Goal: Find specific page/section: Find specific page/section

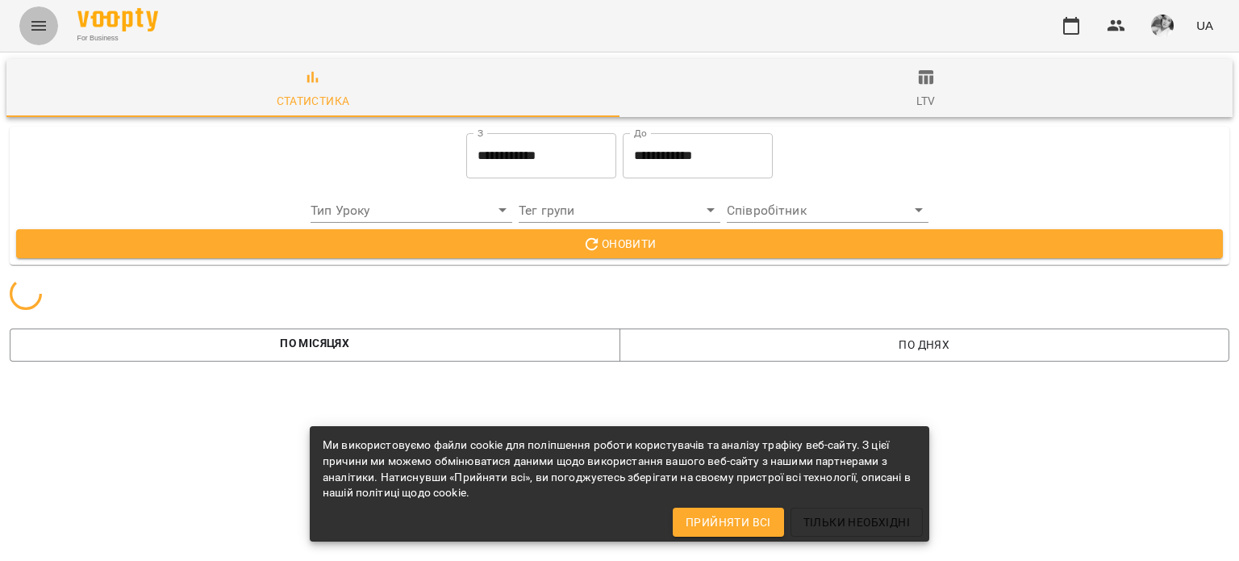
click at [36, 23] on icon "Menu" at bounding box center [38, 25] width 19 height 19
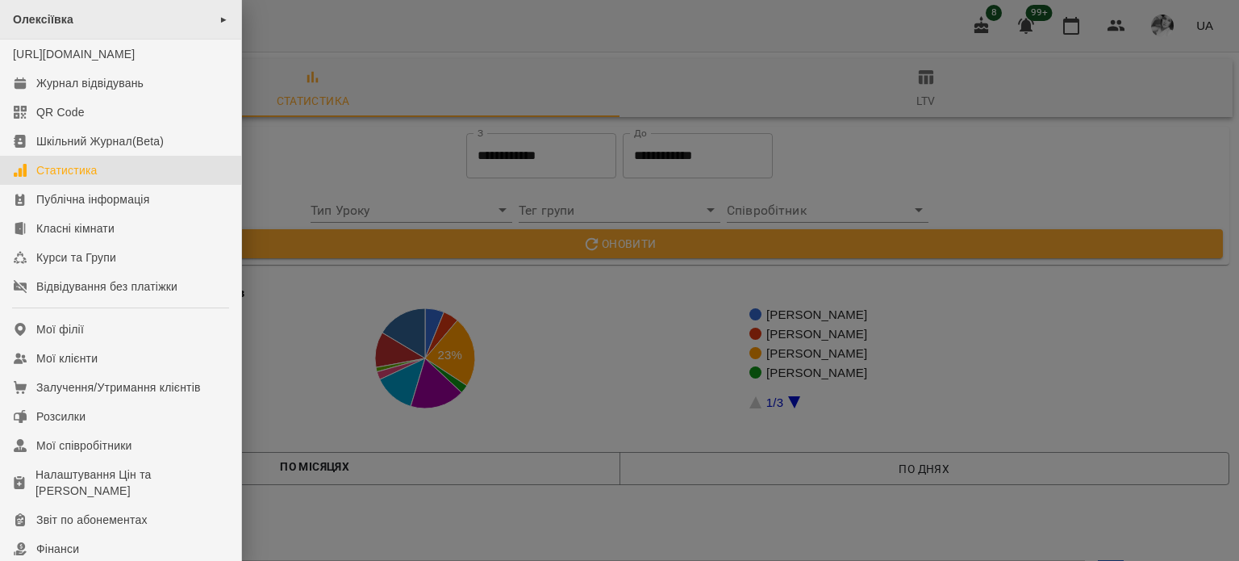
click at [156, 22] on div "Олексіївка ►" at bounding box center [120, 20] width 241 height 40
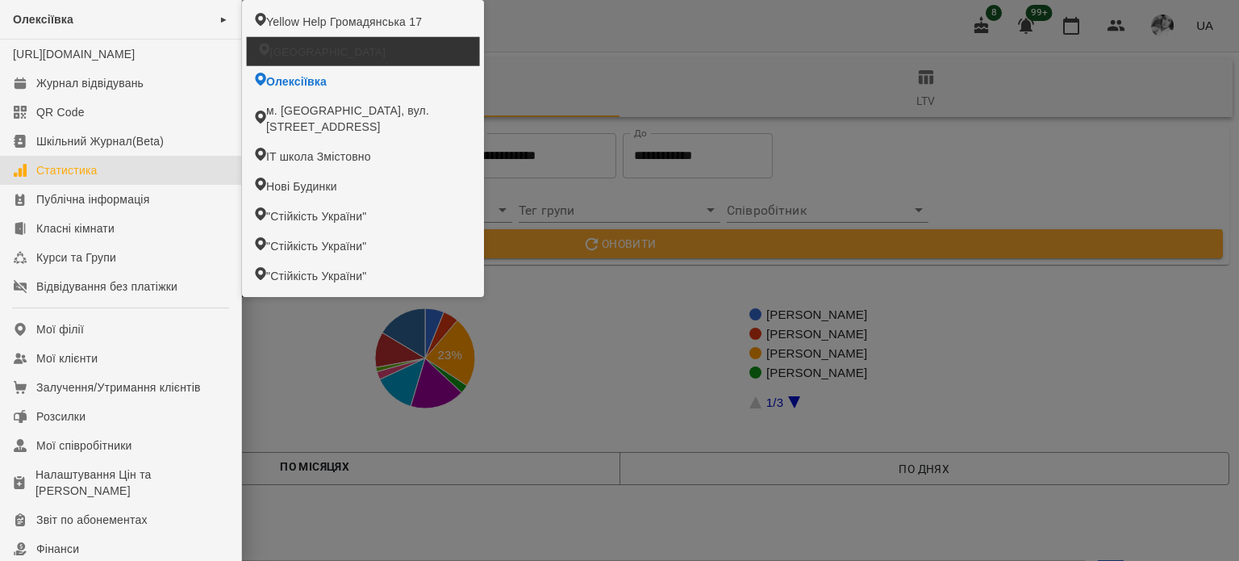
click at [299, 59] on li "[GEOGRAPHIC_DATA]" at bounding box center [363, 51] width 233 height 29
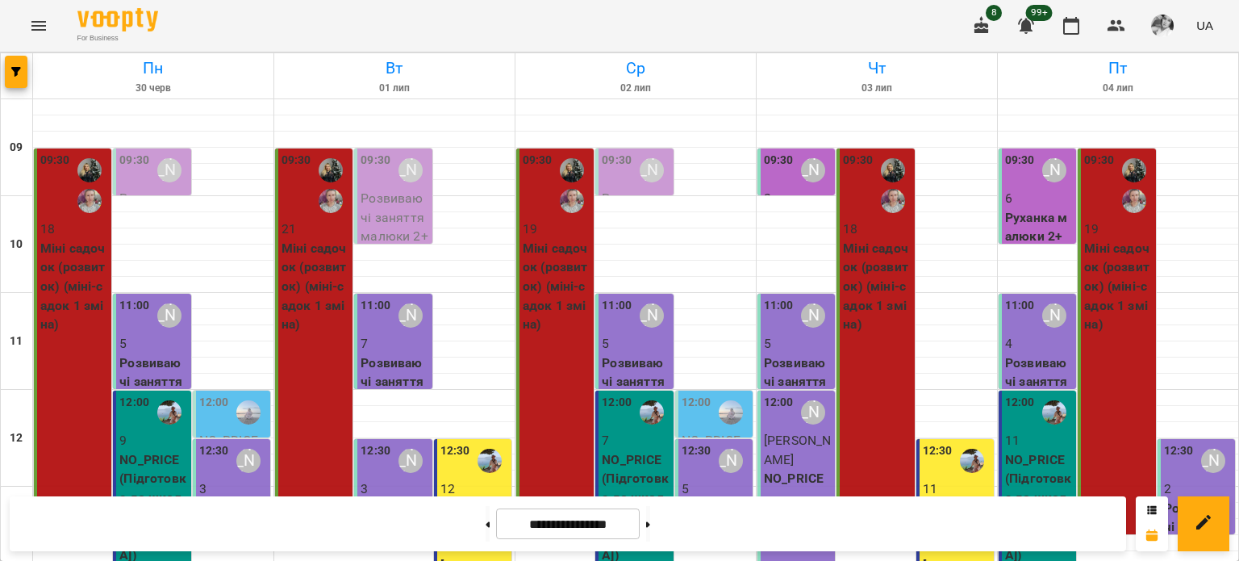
click at [986, 22] on icon "button" at bounding box center [981, 25] width 19 height 19
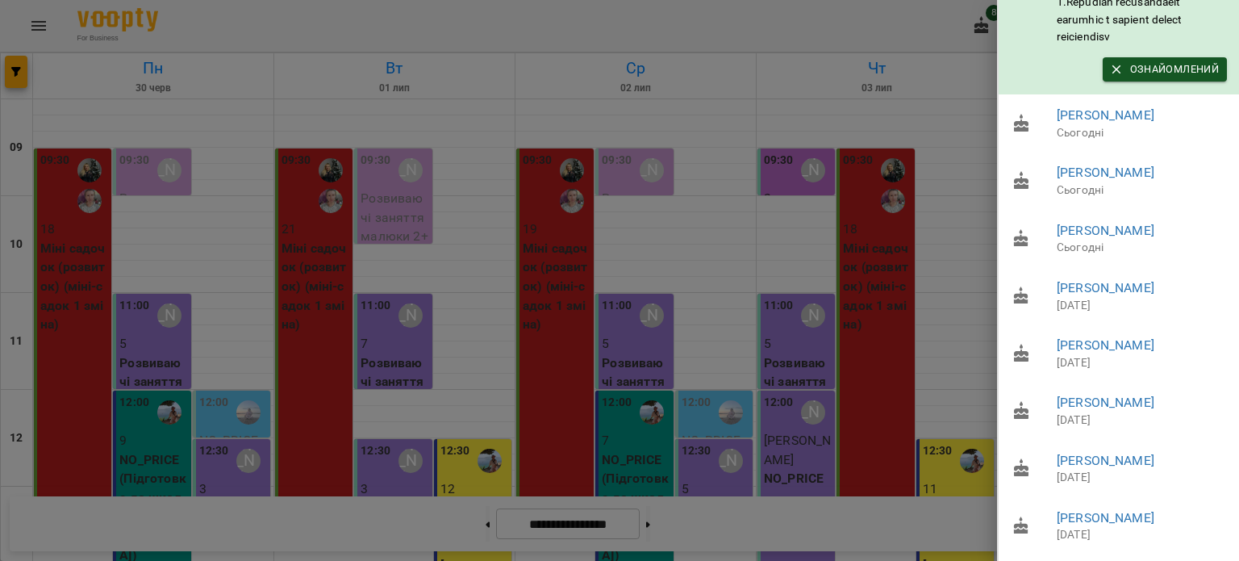
scroll to position [654, 0]
click at [826, 358] on div at bounding box center [619, 280] width 1239 height 561
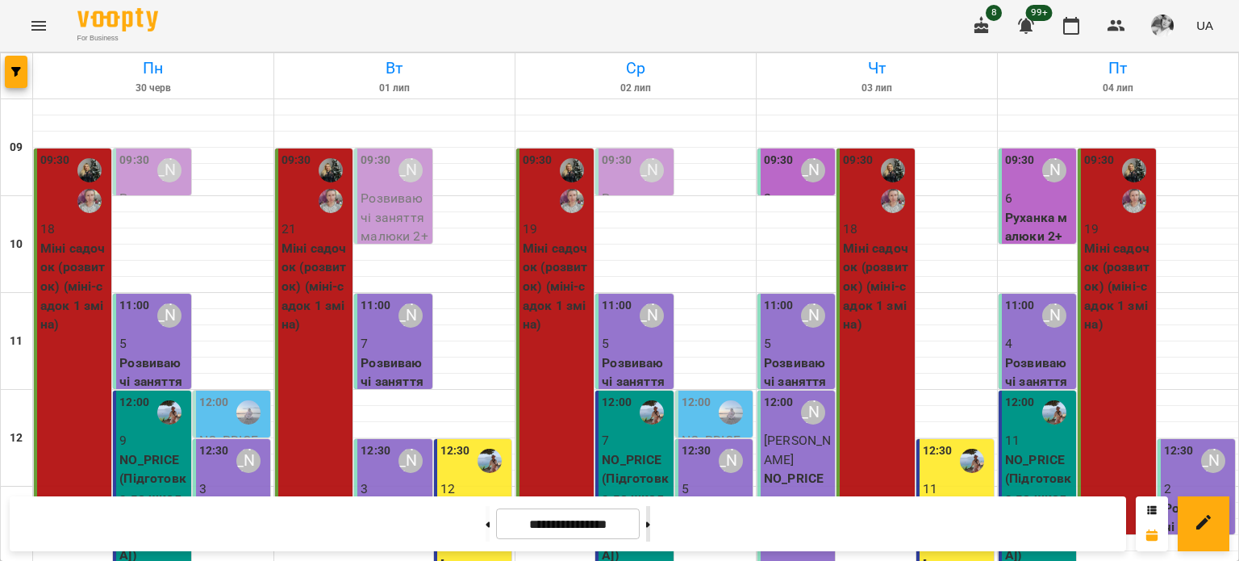
click at [650, 524] on button at bounding box center [648, 524] width 4 height 36
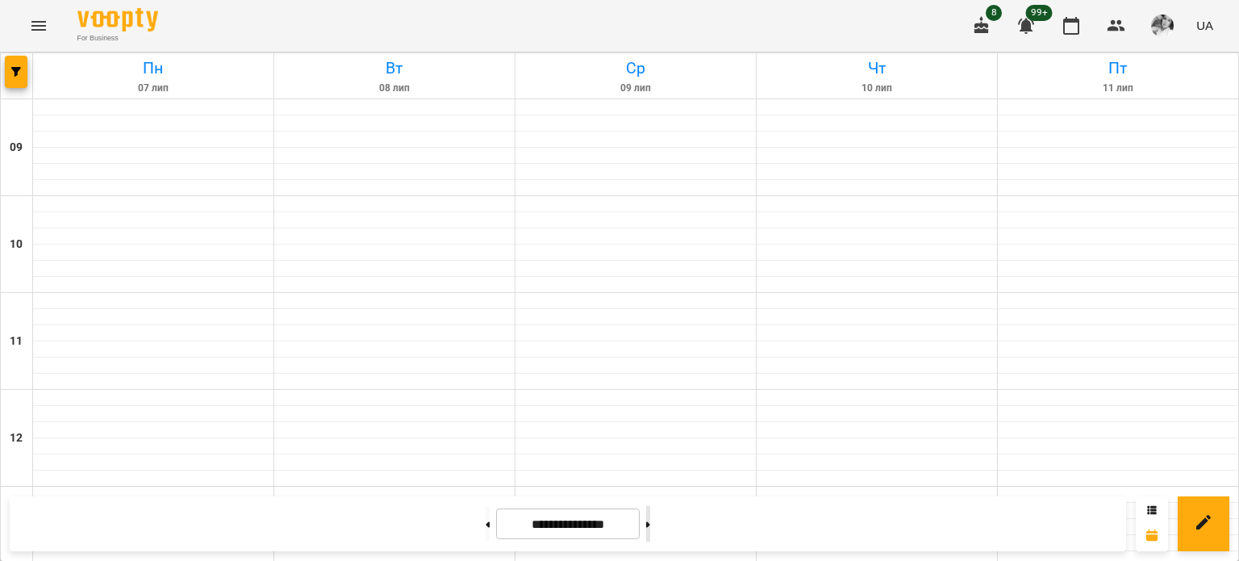
click at [650, 524] on button at bounding box center [648, 524] width 4 height 36
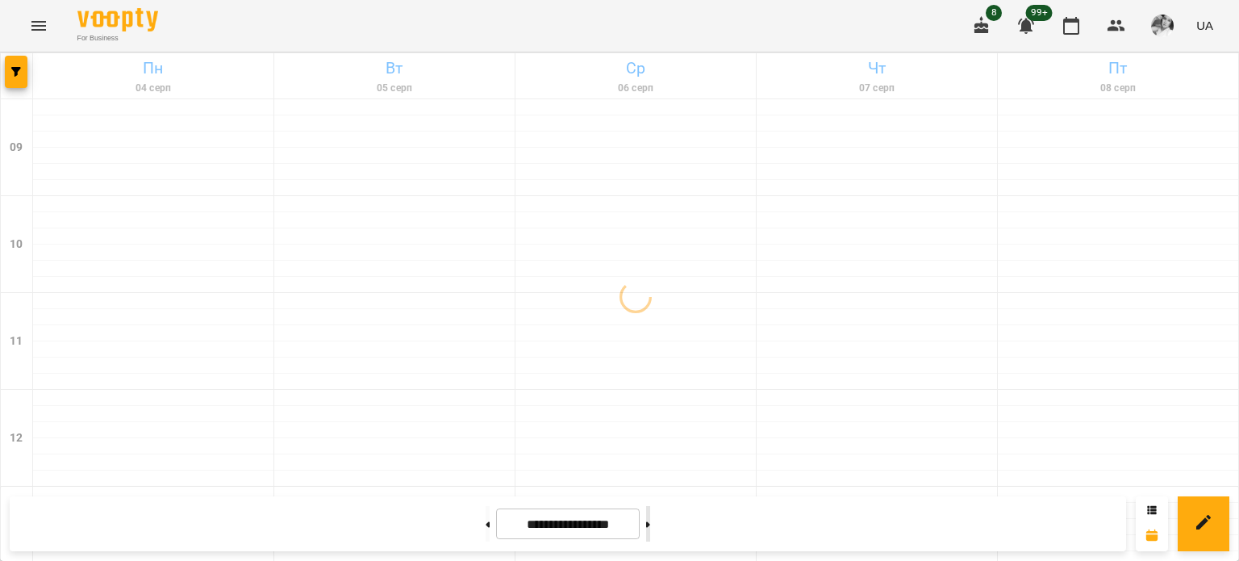
type input "**********"
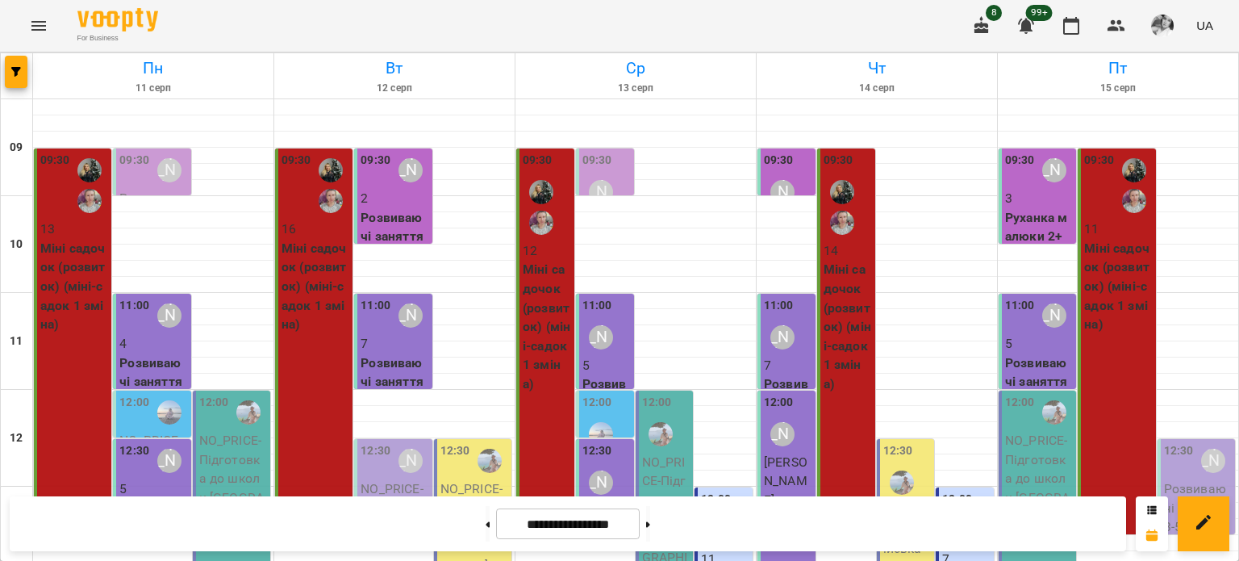
scroll to position [0, 0]
